Goal: Information Seeking & Learning: Learn about a topic

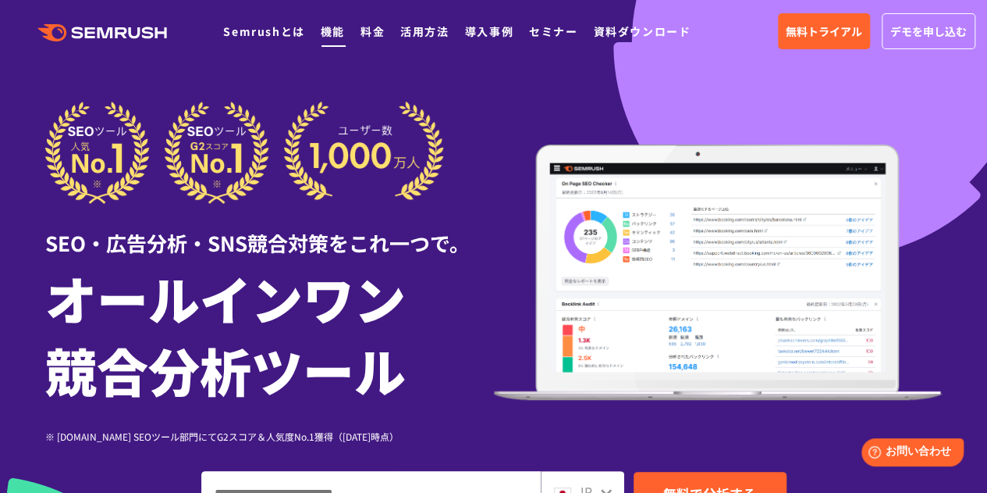
click at [337, 34] on link "機能" at bounding box center [333, 31] width 24 height 16
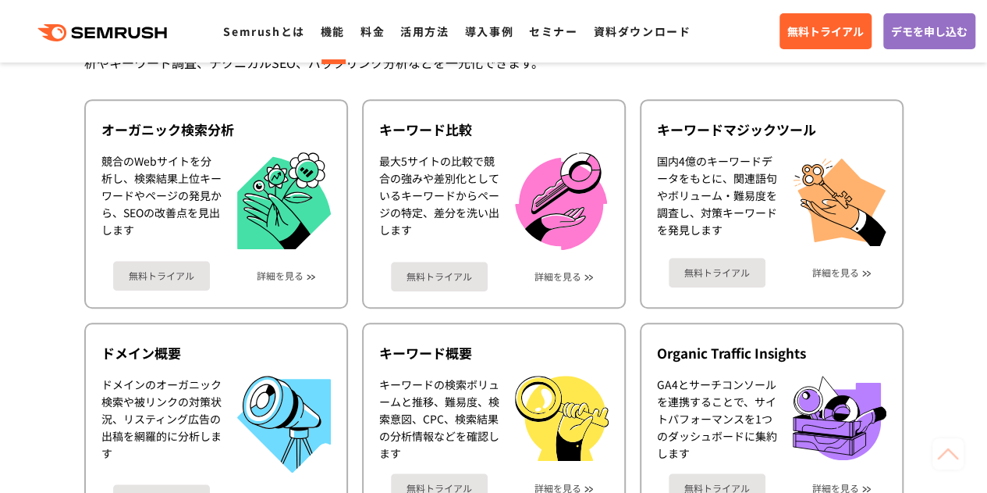
scroll to position [408, 0]
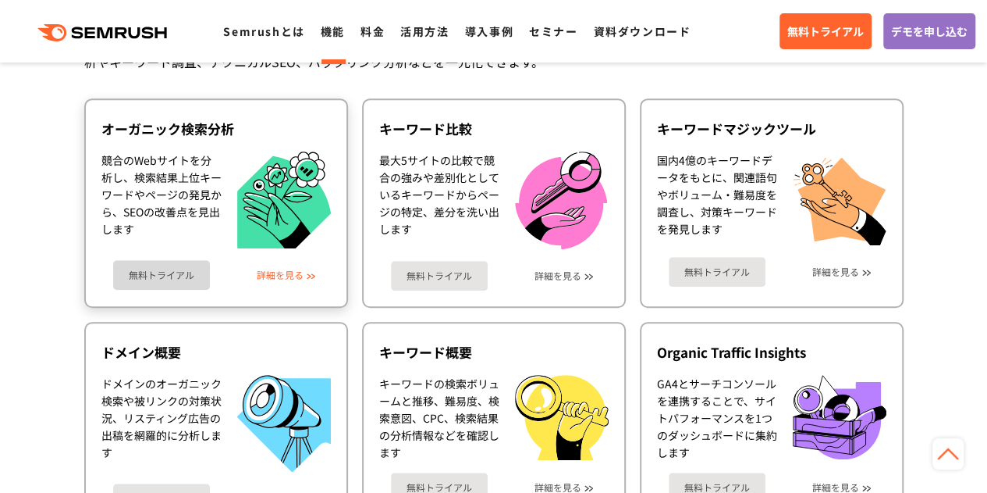
click at [279, 277] on link "詳細を見る" at bounding box center [280, 274] width 47 height 11
